Goal: Task Accomplishment & Management: Use online tool/utility

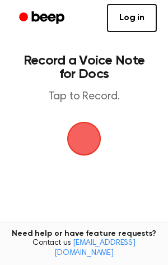
click at [90, 140] on span "button" at bounding box center [84, 138] width 45 height 45
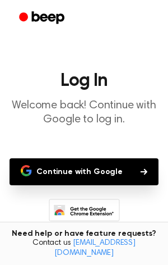
click at [82, 173] on button "Continue with Google" at bounding box center [84, 171] width 149 height 27
click at [84, 169] on button "Continue with Google" at bounding box center [84, 171] width 149 height 27
click at [84, 168] on button "Continue with Google" at bounding box center [84, 171] width 149 height 27
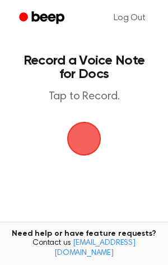
click at [76, 149] on span "button" at bounding box center [83, 138] width 49 height 49
click at [77, 123] on span "button" at bounding box center [84, 138] width 46 height 46
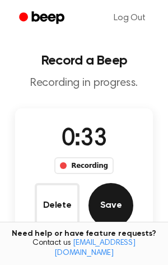
click at [108, 198] on button "Save" at bounding box center [111, 205] width 45 height 45
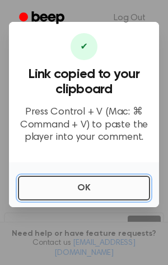
click at [100, 188] on button "OK" at bounding box center [84, 187] width 132 height 25
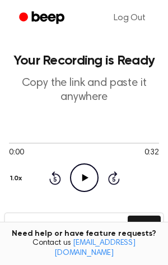
click at [83, 179] on icon at bounding box center [85, 177] width 6 height 7
click at [86, 184] on icon "Pause Audio" at bounding box center [84, 177] width 29 height 29
click at [58, 182] on icon at bounding box center [55, 177] width 12 height 13
click at [81, 177] on icon "Play Audio" at bounding box center [84, 177] width 29 height 29
click at [55, 175] on icon "Rewind 5 seconds" at bounding box center [55, 177] width 12 height 15
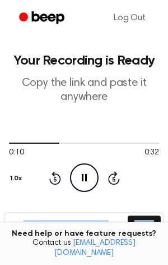
click at [55, 175] on icon "Rewind 5 seconds" at bounding box center [55, 177] width 12 height 15
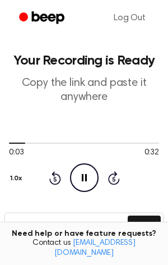
drag, startPoint x: 29, startPoint y: 141, endPoint x: -2, endPoint y: 145, distance: 31.0
click at [0, 145] on html "Log Out Your Recording is Ready Copy the link and paste it anywhere 0:03 0:32 Y…" at bounding box center [84, 246] width 168 height 493
click at [11, 142] on div at bounding box center [19, 142] width 20 height 1
click at [104, 174] on div "Rewind 5 seconds Pause Audio Skip 5 seconds" at bounding box center [84, 177] width 71 height 29
click at [57, 177] on icon "Rewind 5 seconds" at bounding box center [55, 177] width 12 height 15
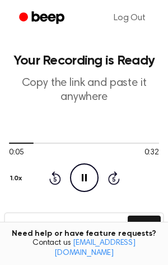
click at [56, 176] on icon "Rewind 5 seconds" at bounding box center [55, 177] width 12 height 15
click at [94, 176] on icon "Pause Audio" at bounding box center [84, 177] width 29 height 29
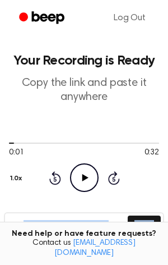
click at [94, 176] on icon "Play Audio" at bounding box center [84, 177] width 29 height 29
click at [143, 217] on button "Copy" at bounding box center [144, 225] width 33 height 21
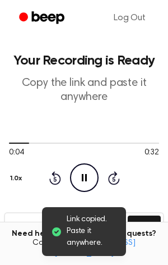
click at [126, 191] on div "0:04 0:32 Your browser does not support the [object Object] element. 1.0x Rewin…" at bounding box center [84, 165] width 150 height 54
click at [86, 170] on icon "Pause Audio" at bounding box center [84, 177] width 29 height 29
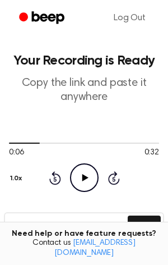
click at [83, 183] on icon "Play Audio" at bounding box center [84, 177] width 29 height 29
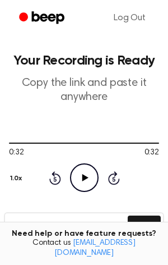
click at [86, 173] on icon "Play Audio" at bounding box center [84, 177] width 29 height 29
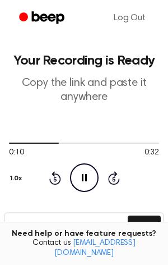
scroll to position [136, 0]
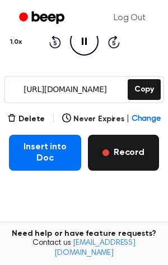
click at [130, 149] on button "Record" at bounding box center [123, 153] width 71 height 36
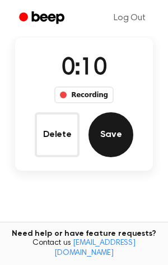
click at [118, 146] on button "Save" at bounding box center [111, 134] width 45 height 45
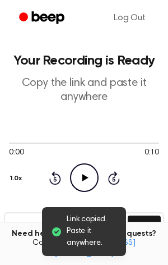
click at [82, 172] on icon "Play Audio" at bounding box center [84, 177] width 29 height 29
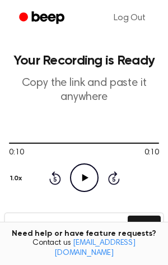
click at [93, 178] on icon "Play Audio" at bounding box center [84, 177] width 29 height 29
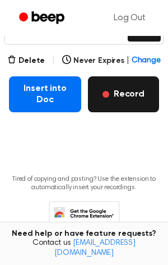
click at [114, 92] on button "Record" at bounding box center [123, 94] width 71 height 36
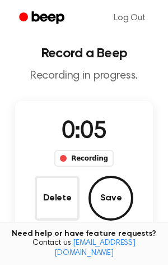
scroll to position [3, 0]
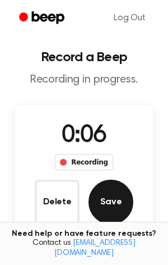
click at [112, 192] on button "Save" at bounding box center [111, 201] width 45 height 45
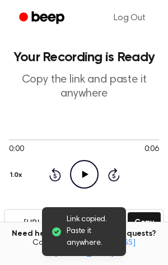
click at [89, 174] on icon "Play Audio" at bounding box center [84, 174] width 29 height 29
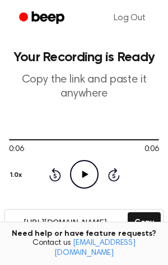
click at [90, 178] on icon "Play Audio" at bounding box center [84, 174] width 29 height 29
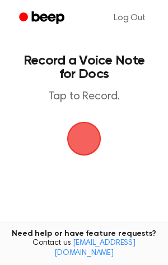
click at [88, 126] on span "button" at bounding box center [84, 138] width 40 height 40
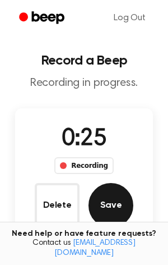
click at [108, 205] on button "Save" at bounding box center [111, 205] width 45 height 45
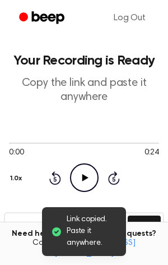
click at [85, 169] on icon "Play Audio" at bounding box center [84, 177] width 29 height 29
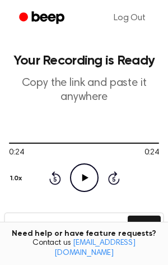
click at [77, 169] on icon "Play Audio" at bounding box center [84, 177] width 29 height 29
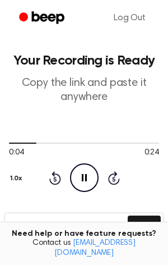
click at [52, 177] on icon "Rewind 5 seconds" at bounding box center [55, 177] width 12 height 15
click at [52, 178] on icon "Rewind 5 seconds" at bounding box center [55, 177] width 12 height 15
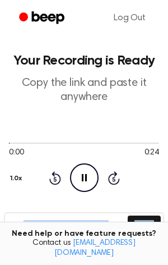
click at [52, 178] on icon "Rewind 5 seconds" at bounding box center [55, 177] width 12 height 15
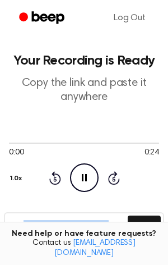
click at [52, 178] on icon "Rewind 5 seconds" at bounding box center [55, 177] width 12 height 15
click at [54, 174] on icon at bounding box center [55, 177] width 12 height 13
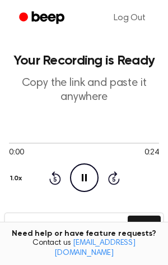
click at [54, 174] on icon at bounding box center [55, 177] width 12 height 13
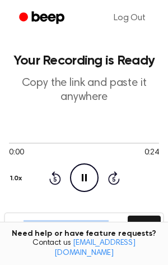
click at [54, 174] on icon at bounding box center [55, 177] width 12 height 13
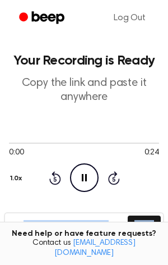
click at [54, 174] on icon at bounding box center [55, 177] width 12 height 13
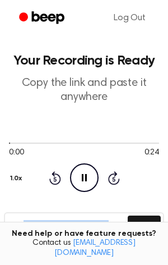
click at [54, 174] on icon at bounding box center [55, 177] width 12 height 13
click at [54, 175] on icon at bounding box center [55, 177] width 12 height 13
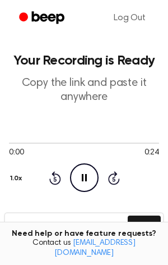
click at [54, 175] on icon at bounding box center [55, 177] width 12 height 13
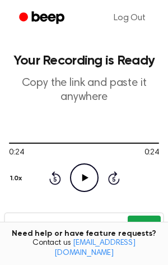
click at [136, 221] on button "Copy" at bounding box center [144, 225] width 33 height 21
click at [148, 220] on button "Copy" at bounding box center [144, 225] width 33 height 21
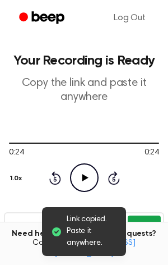
click at [145, 228] on button "Copy" at bounding box center [144, 225] width 33 height 21
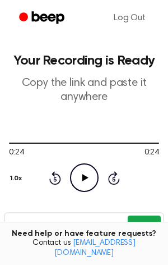
click at [145, 228] on button "Copy" at bounding box center [144, 225] width 33 height 21
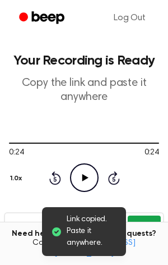
click at [145, 228] on button "Copy" at bounding box center [144, 225] width 33 height 21
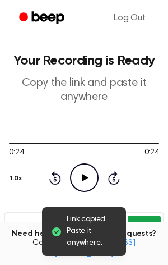
click at [145, 228] on button "Copy" at bounding box center [144, 225] width 33 height 21
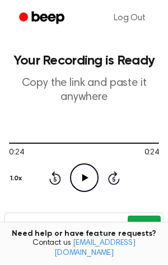
click at [140, 221] on button "Copy" at bounding box center [144, 225] width 33 height 21
